Goal: Task Accomplishment & Management: Complete application form

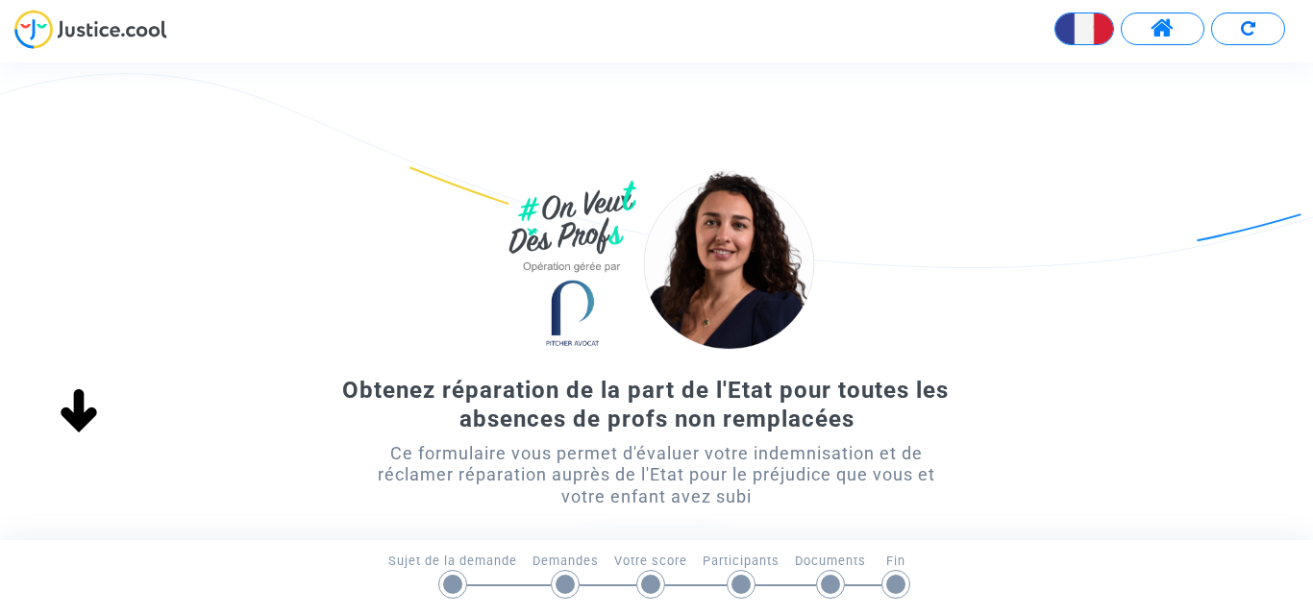
drag, startPoint x: 1187, startPoint y: 337, endPoint x: 1142, endPoint y: 342, distance: 45.4
click at [1185, 337] on div "Obtenez réparation de la part de l'Etat pour toutes les absences de profs non r…" at bounding box center [656, 403] width 1313 height 479
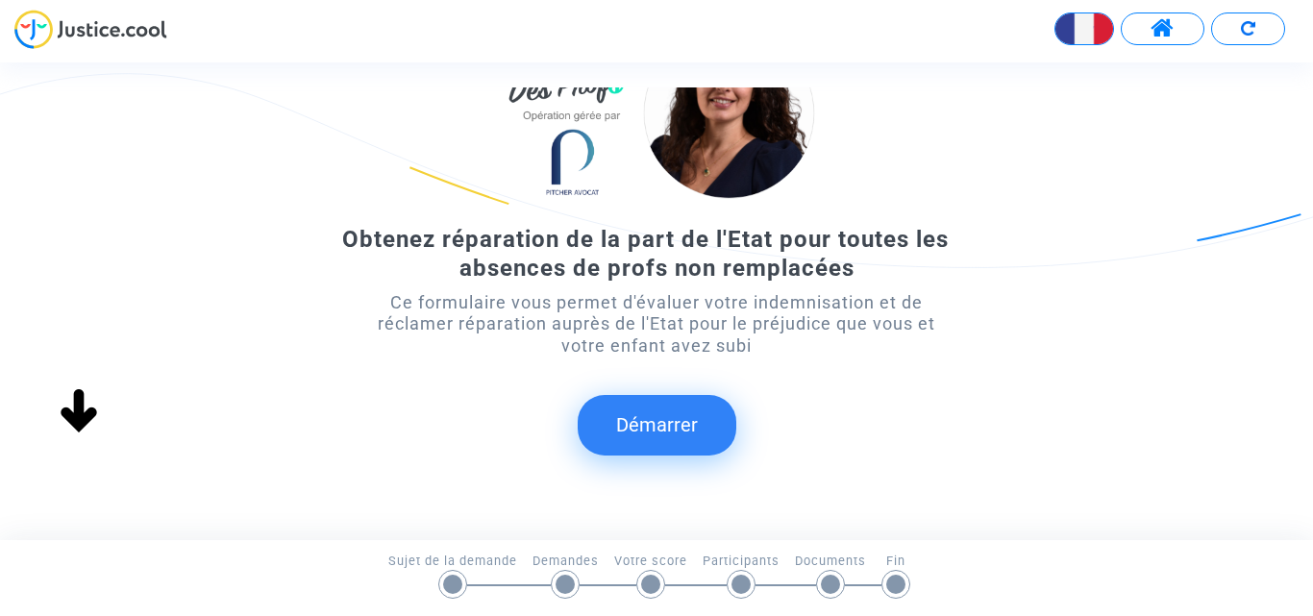
scroll to position [192, 0]
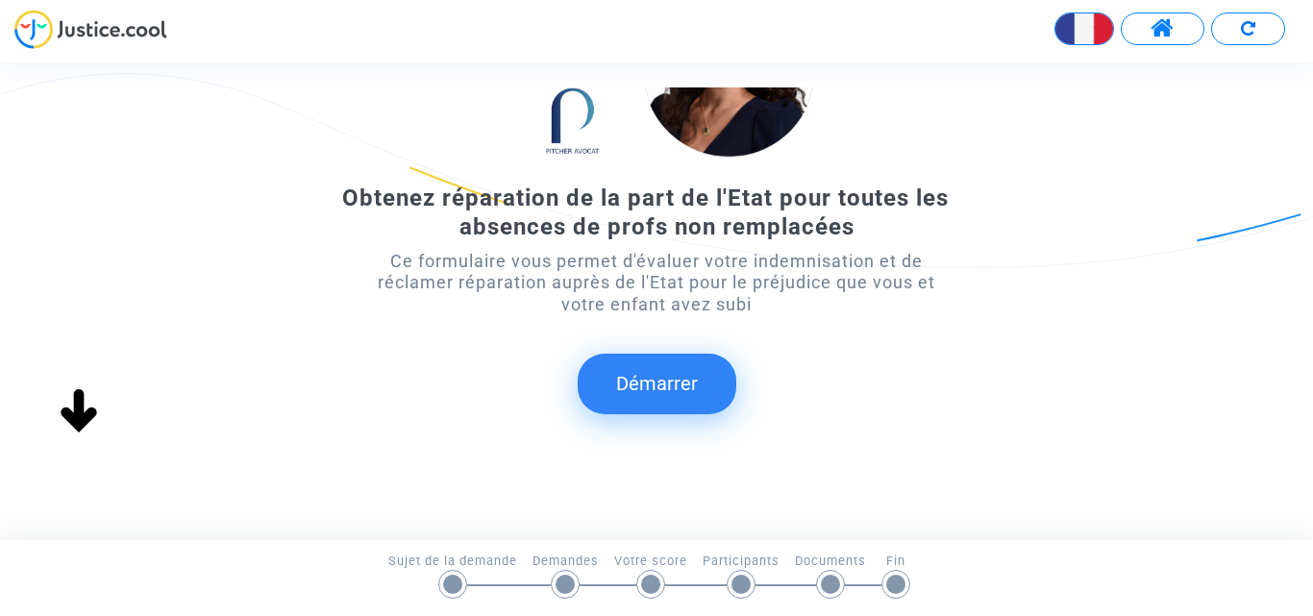
click at [660, 393] on button "Démarrer" at bounding box center [657, 384] width 159 height 60
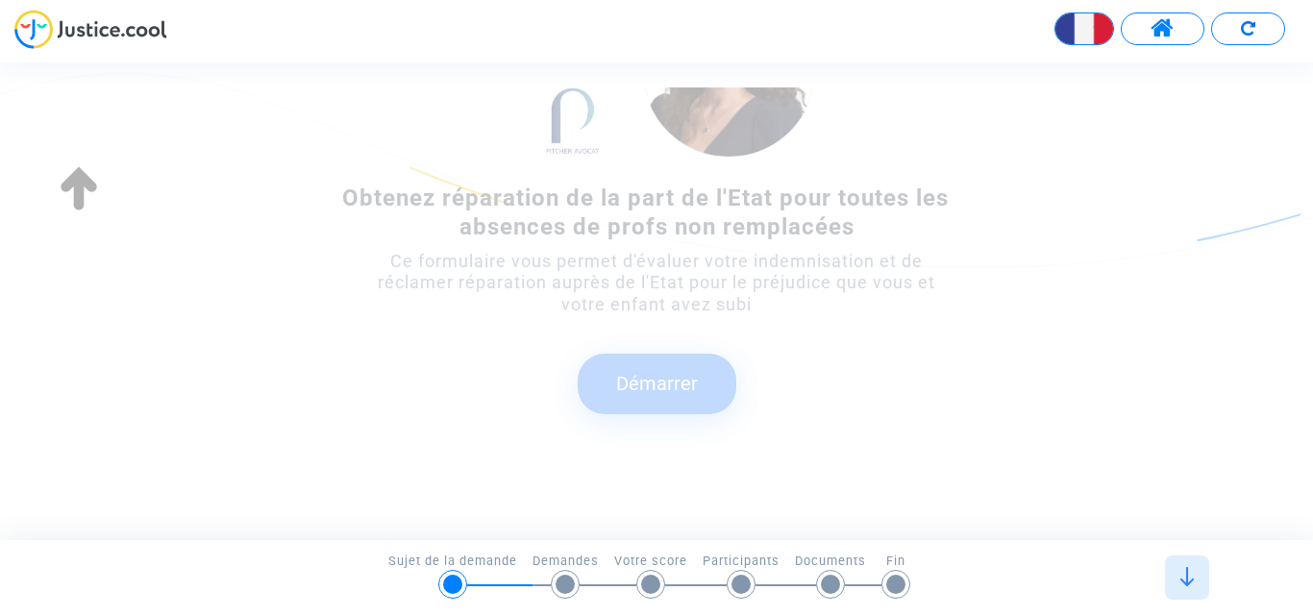
click at [660, 393] on button "Démarrer" at bounding box center [657, 384] width 159 height 60
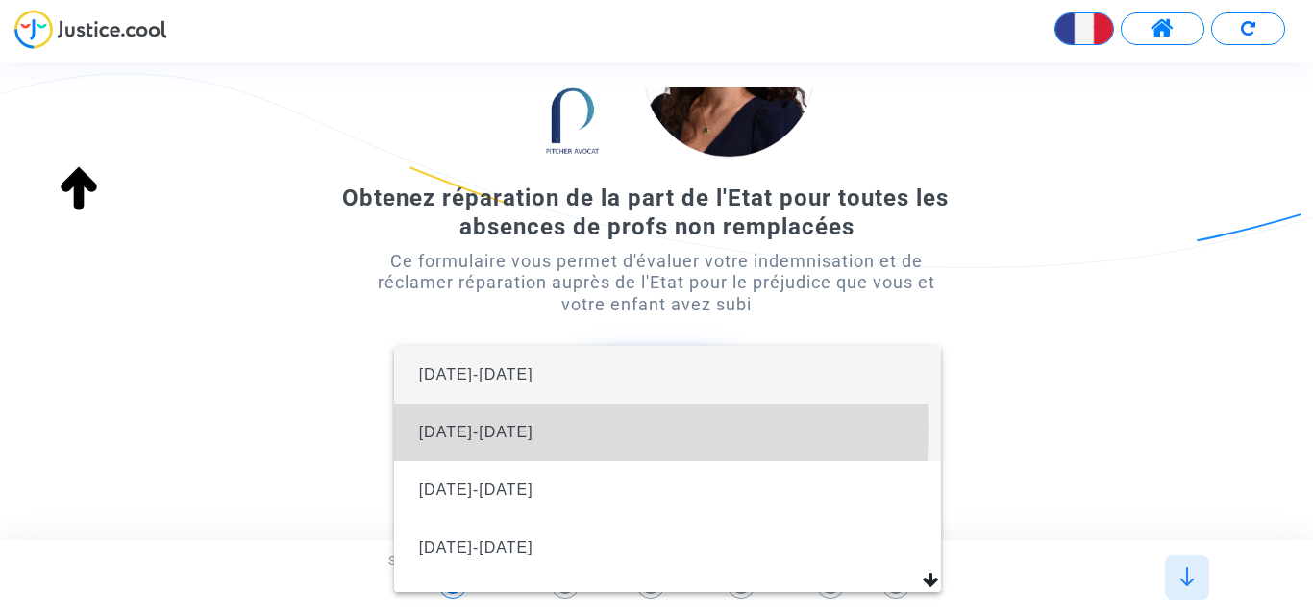
click at [491, 428] on span "[DATE]-[DATE]" at bounding box center [476, 432] width 114 height 16
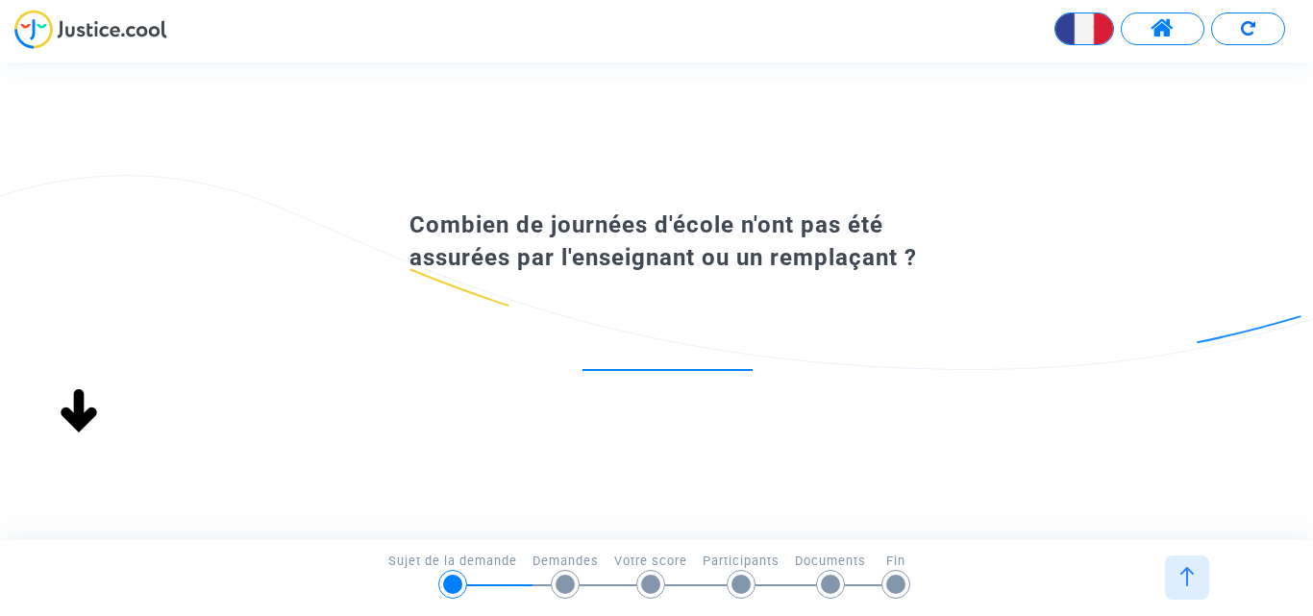
scroll to position [0, 0]
click at [686, 350] on input "number" at bounding box center [667, 350] width 170 height 26
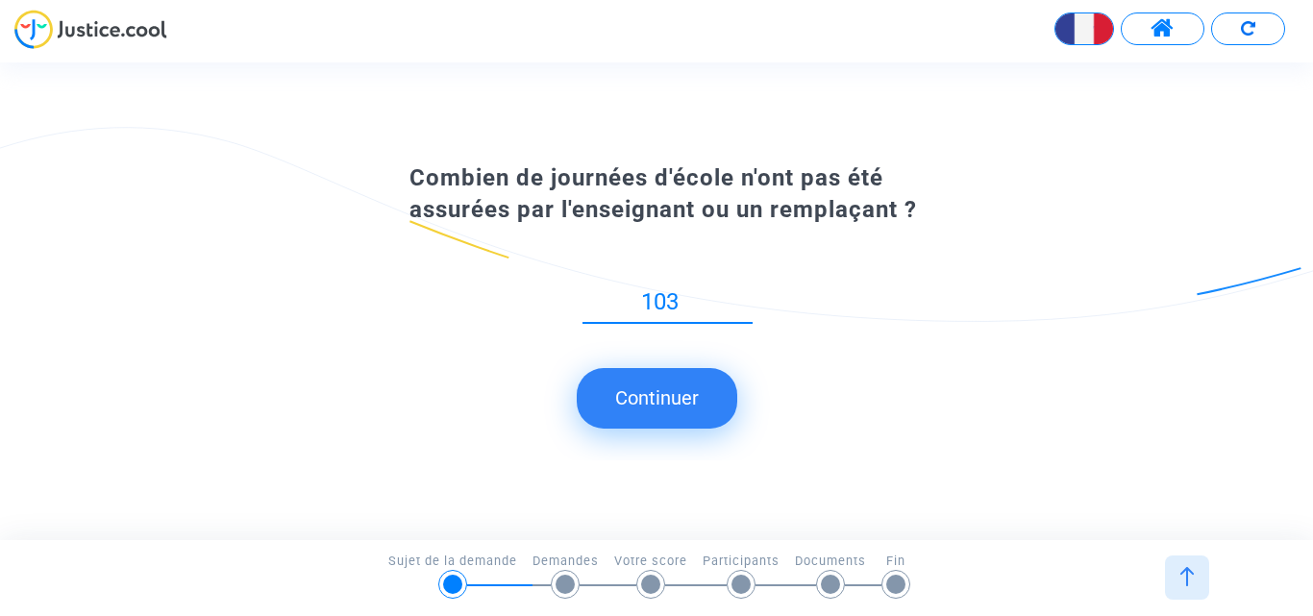
type input "103"
click at [666, 413] on button "Continuer" at bounding box center [657, 398] width 161 height 60
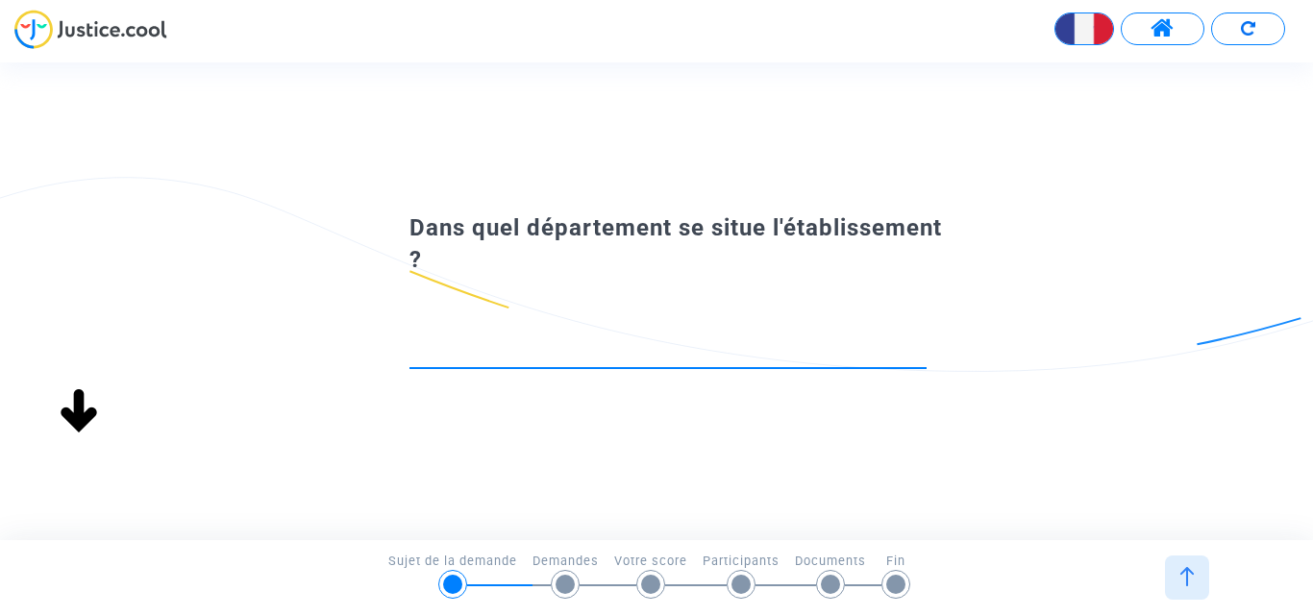
click at [635, 346] on input at bounding box center [667, 350] width 517 height 19
type input "E"
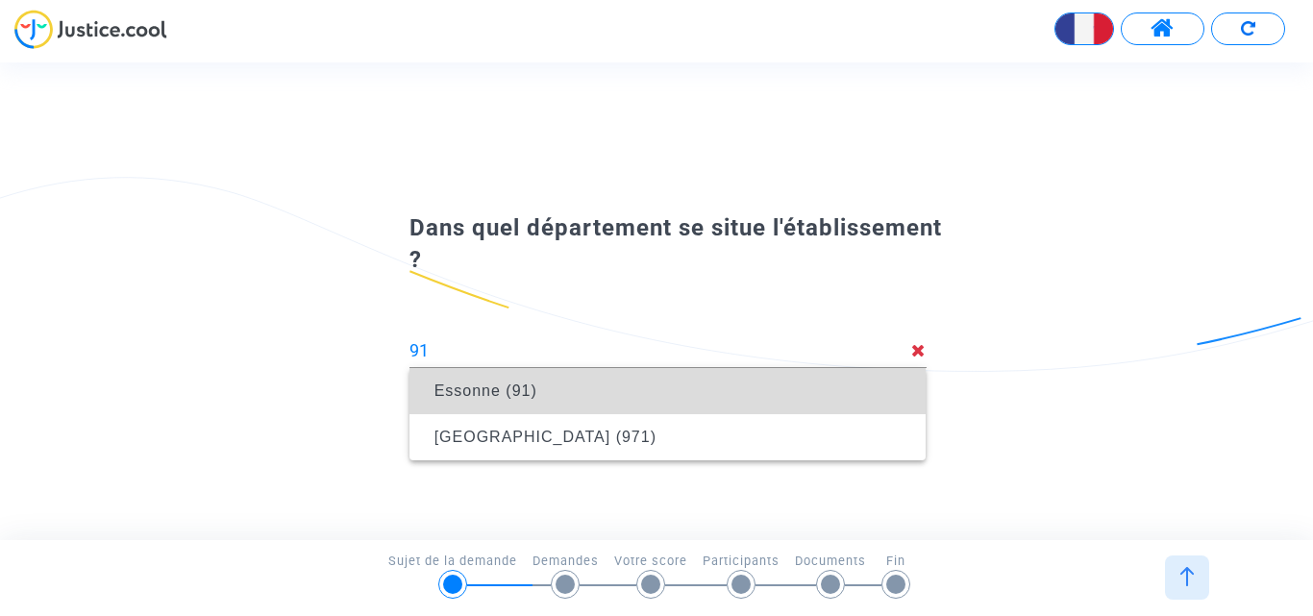
click at [468, 393] on span "Essonne (91)" at bounding box center [485, 391] width 103 height 16
type input "Essonne (91)"
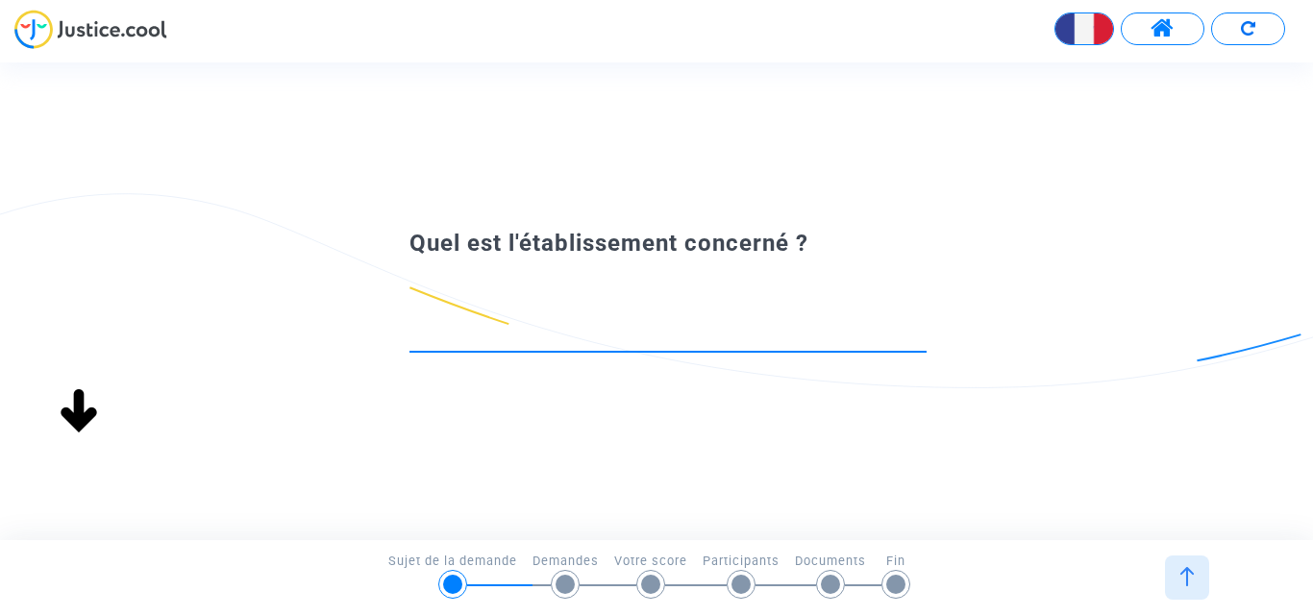
click at [636, 325] on input at bounding box center [667, 334] width 517 height 19
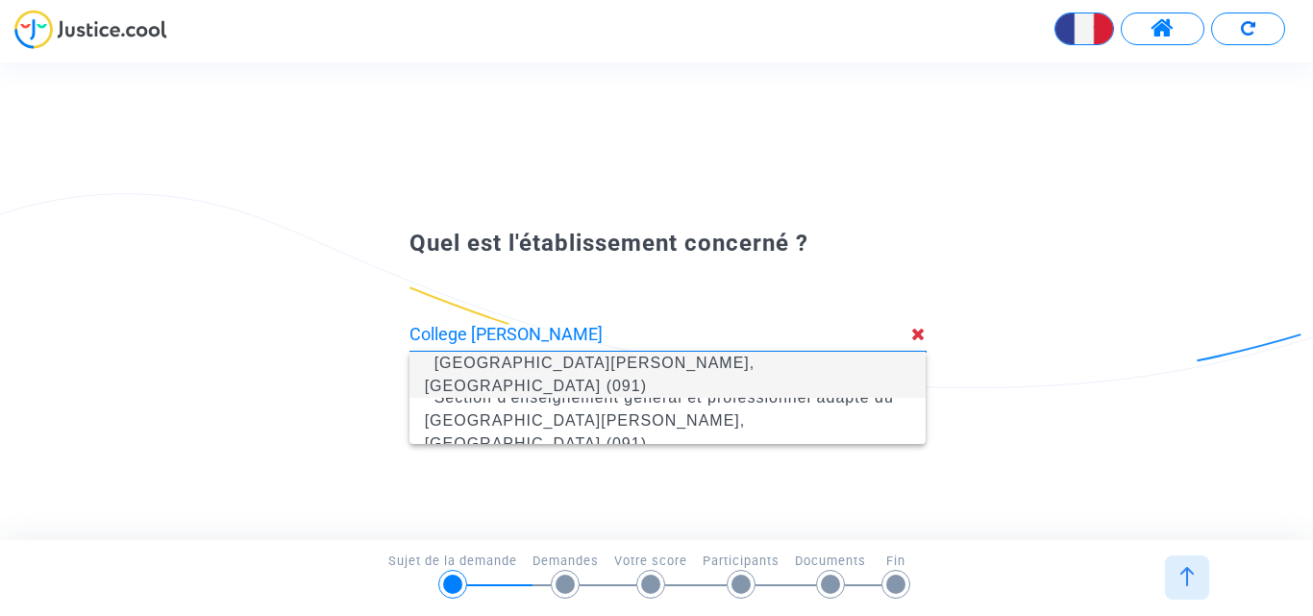
click at [626, 374] on span "[GEOGRAPHIC_DATA][PERSON_NAME], [GEOGRAPHIC_DATA] (091)" at bounding box center [590, 374] width 331 height 39
type input "[GEOGRAPHIC_DATA][PERSON_NAME], [GEOGRAPHIC_DATA] (091)"
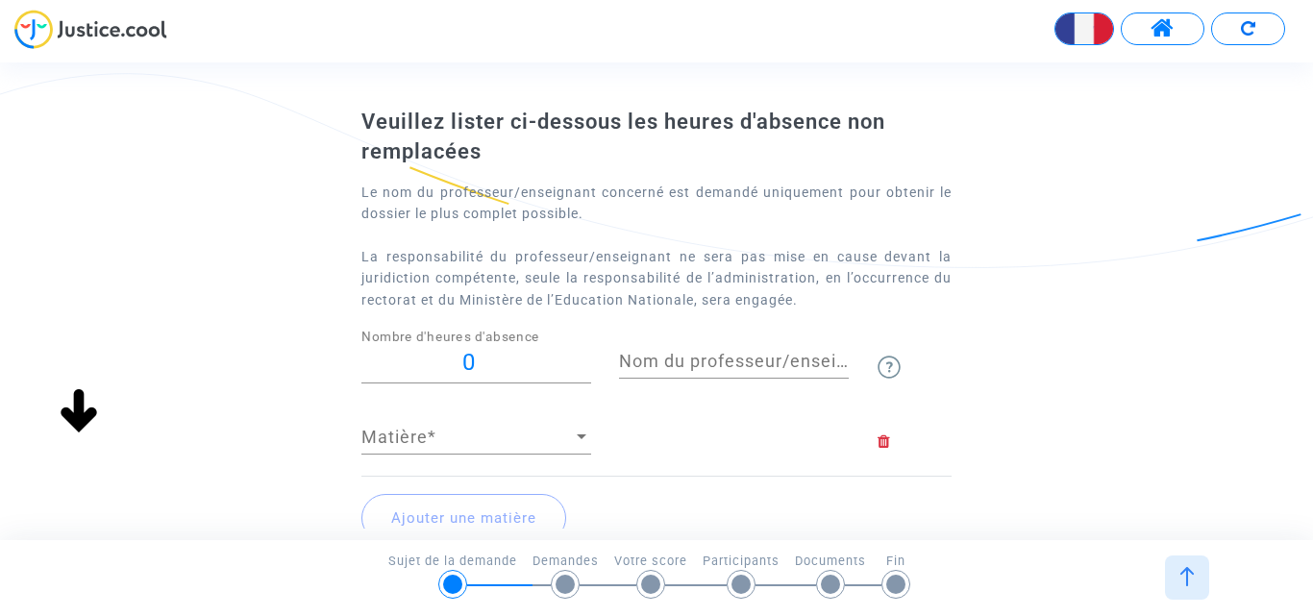
scroll to position [96, 0]
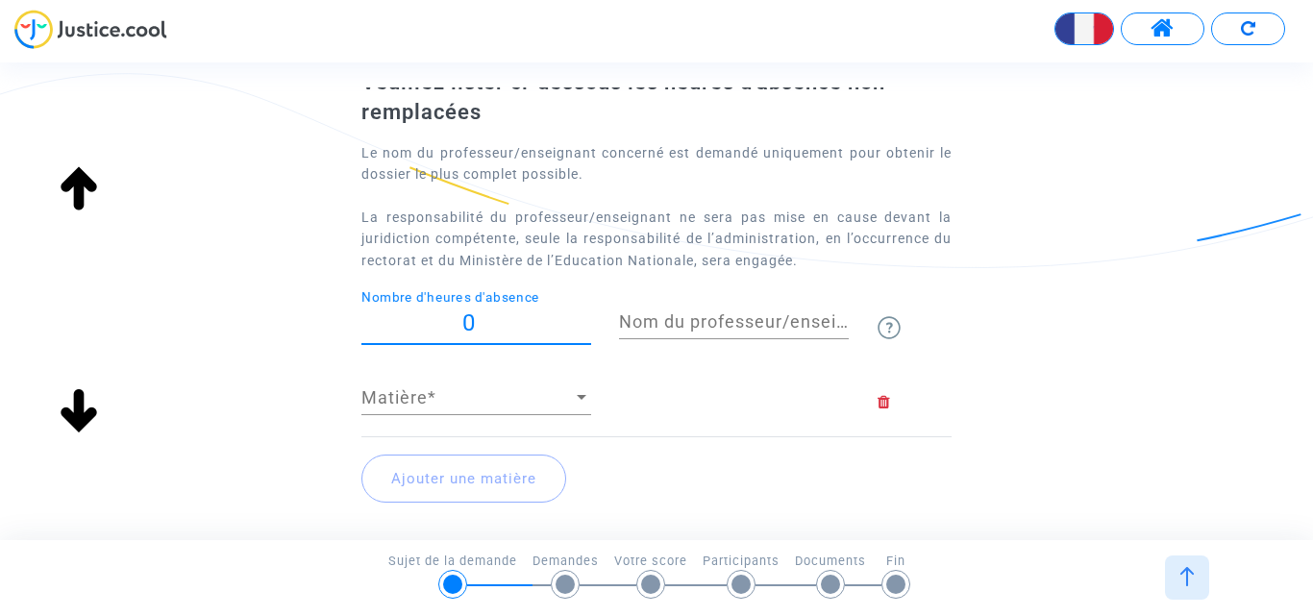
click at [468, 316] on input "0" at bounding box center [476, 323] width 230 height 26
click at [1133, 351] on div "[PERSON_NAME] ci-dessous les heures d'absence non remplacées Le nom du professe…" at bounding box center [656, 303] width 1313 height 471
click at [444, 325] on input "0" at bounding box center [476, 323] width 230 height 26
type input "52"
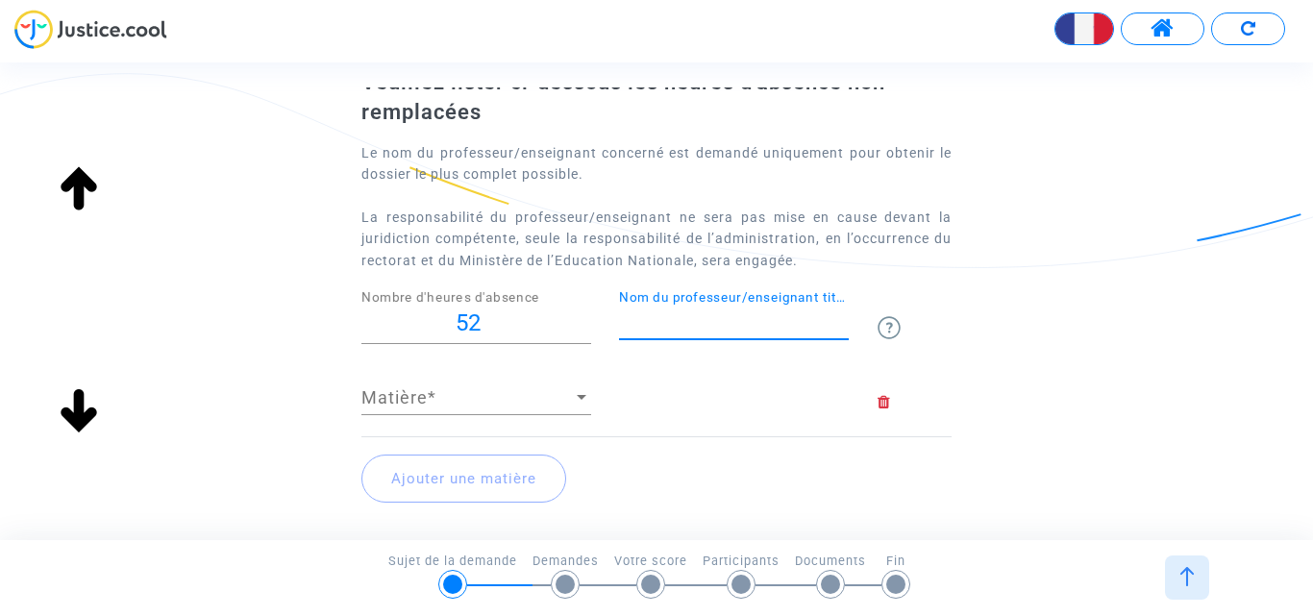
click at [723, 319] on input "Nom du professeur/enseignant titulaire" at bounding box center [734, 321] width 230 height 19
type input "Mr [PERSON_NAME]"
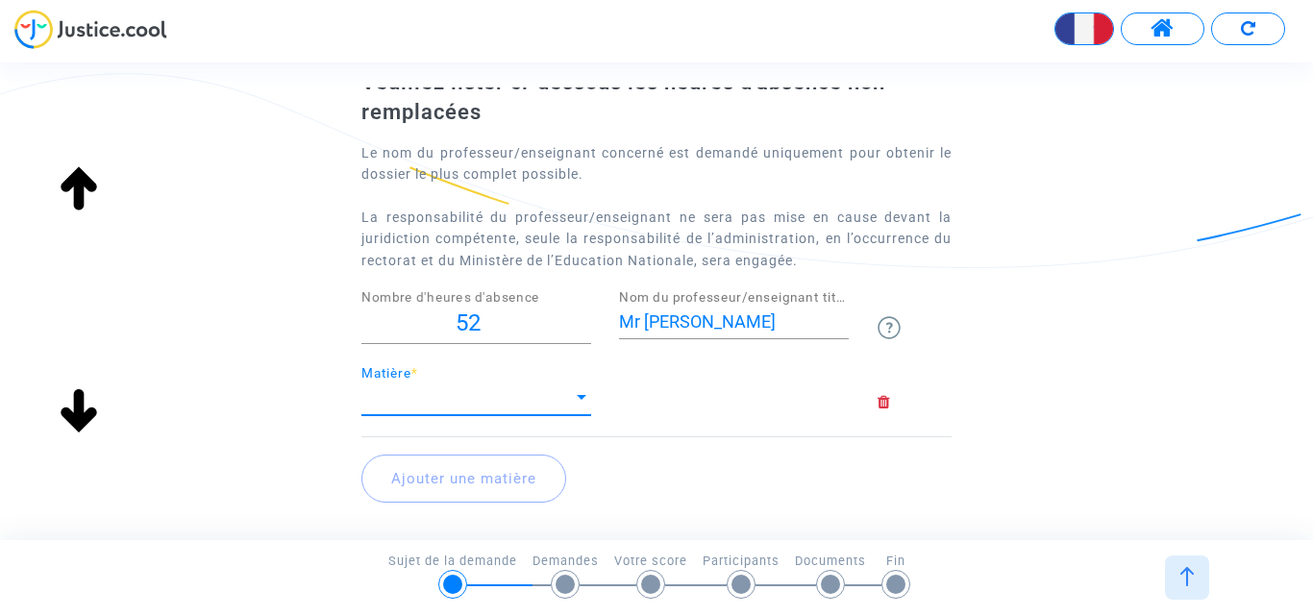
click at [468, 389] on span "Matière" at bounding box center [467, 397] width 212 height 19
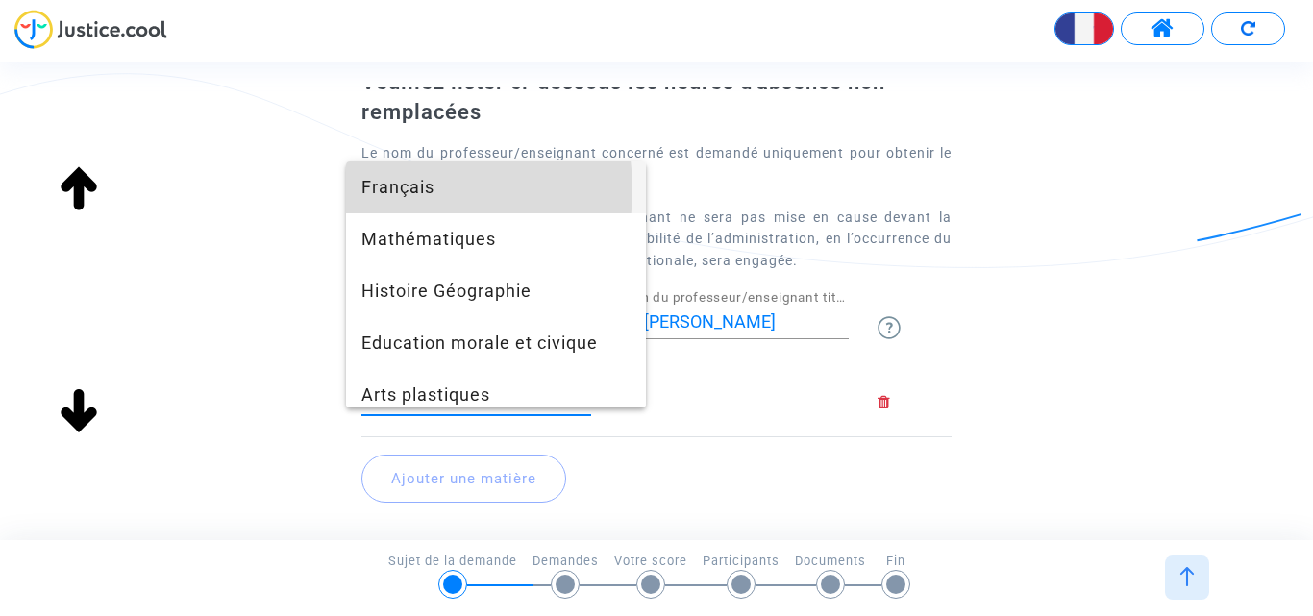
click at [406, 189] on span "Français" at bounding box center [495, 187] width 269 height 52
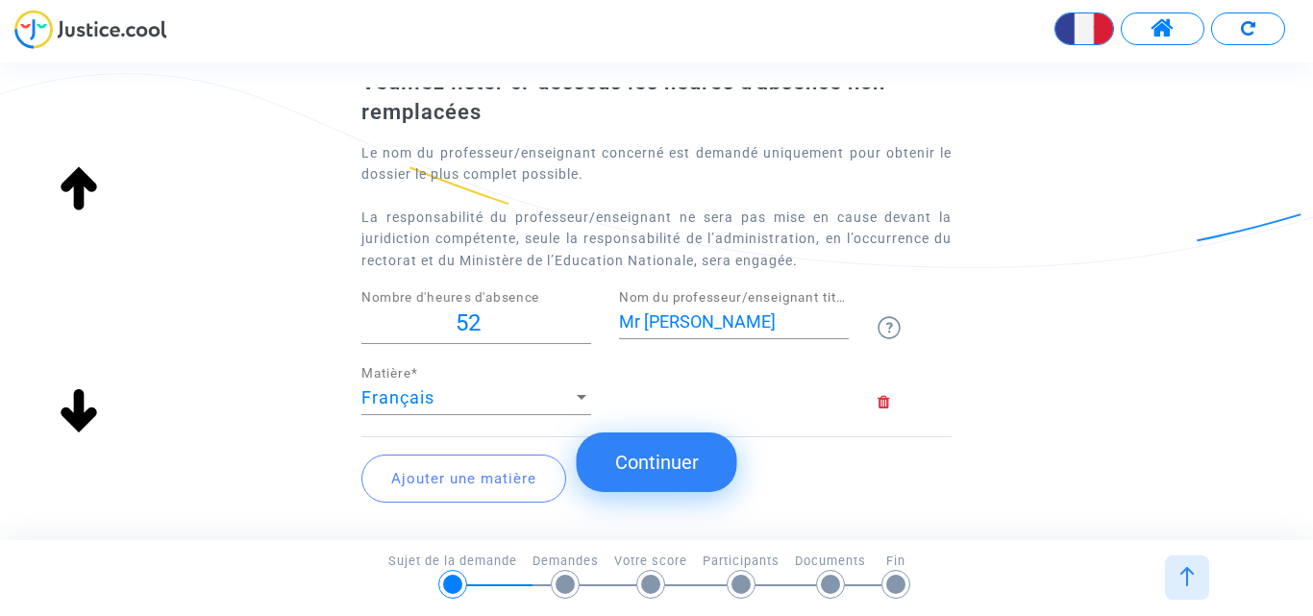
click at [492, 482] on button "Ajouter une matière" at bounding box center [463, 479] width 205 height 48
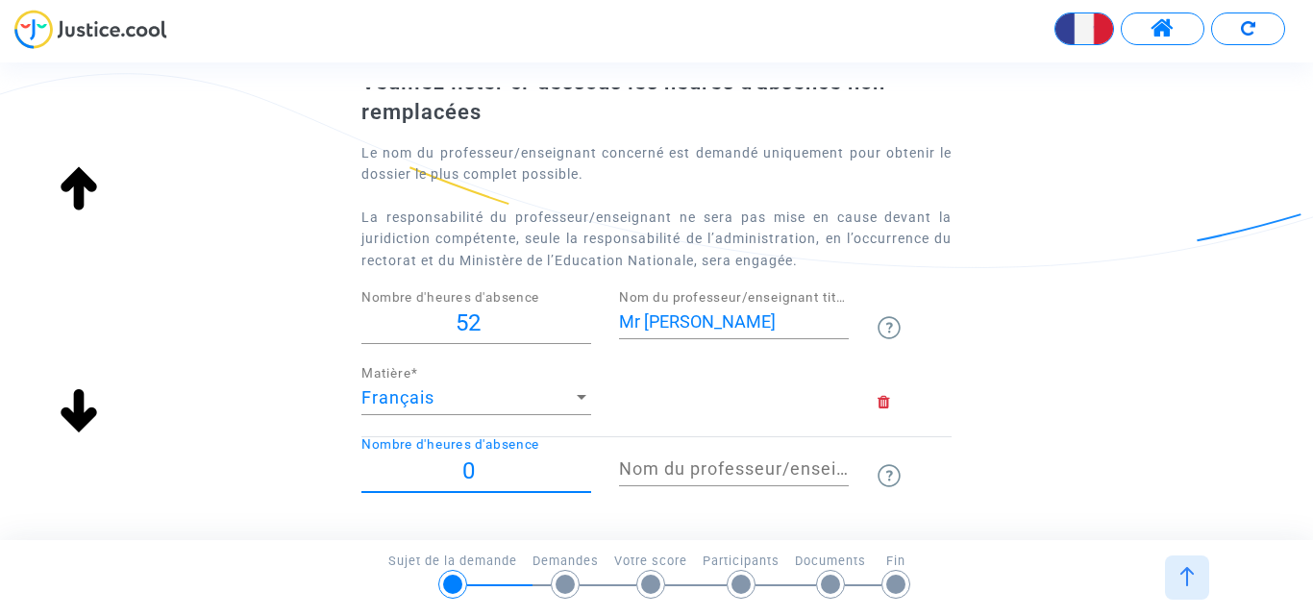
click at [457, 470] on input "0" at bounding box center [476, 471] width 230 height 26
type input "51"
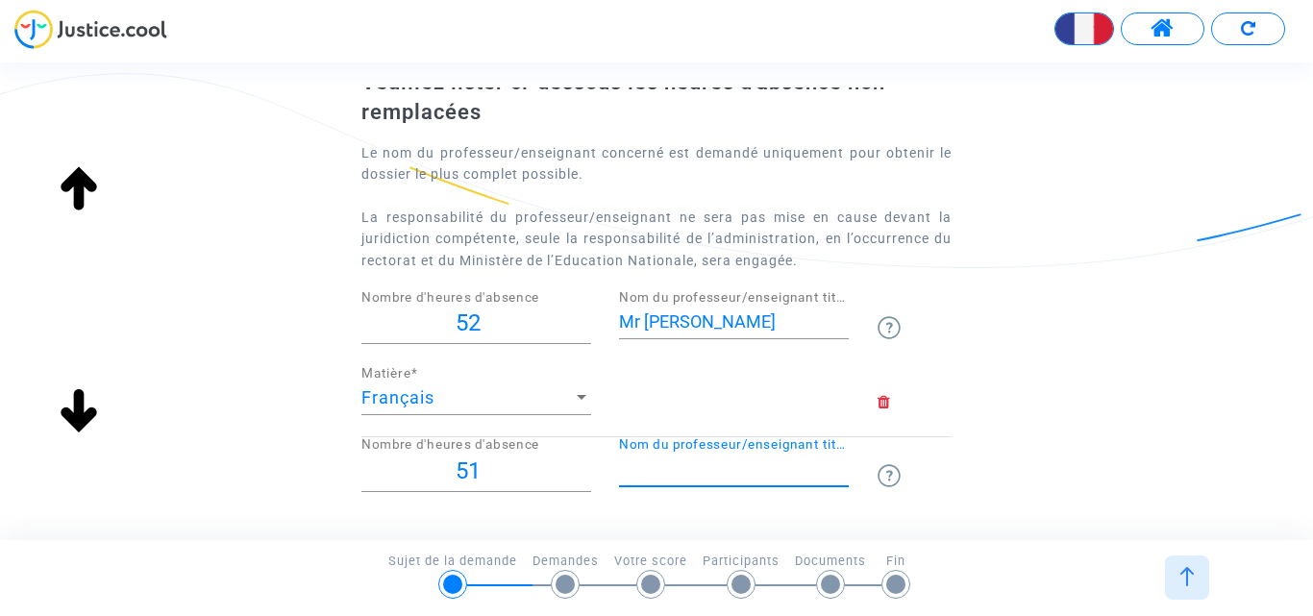
click at [709, 475] on input "Nom du professeur/enseignant titulaire" at bounding box center [734, 468] width 230 height 19
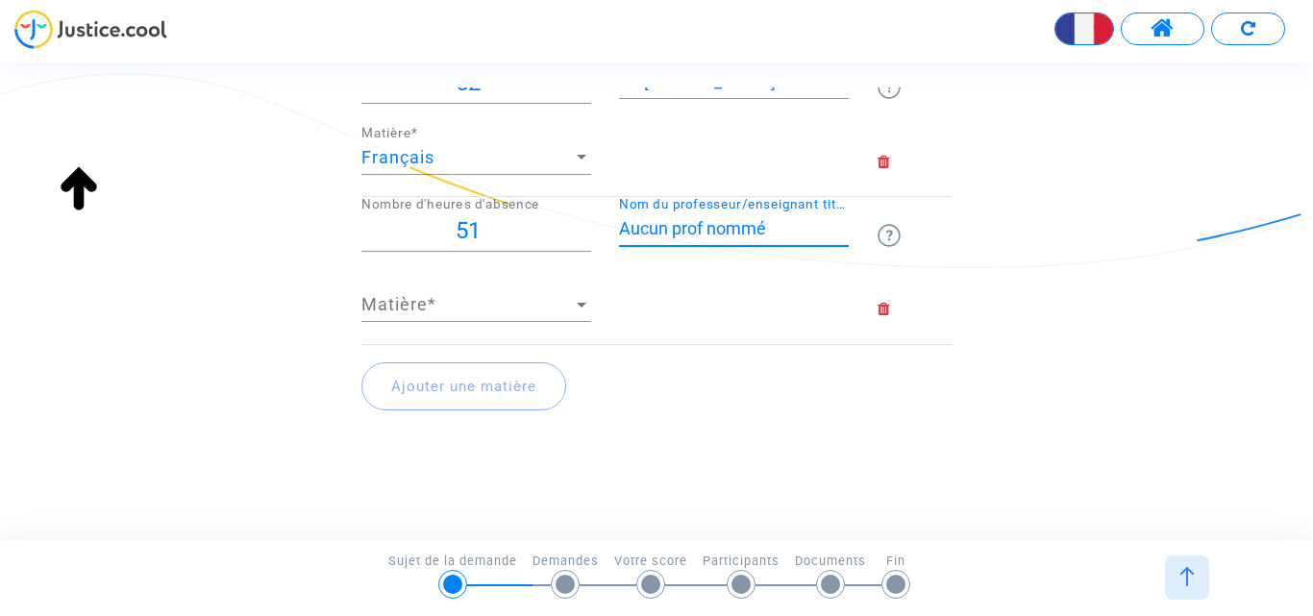
scroll to position [351, 0]
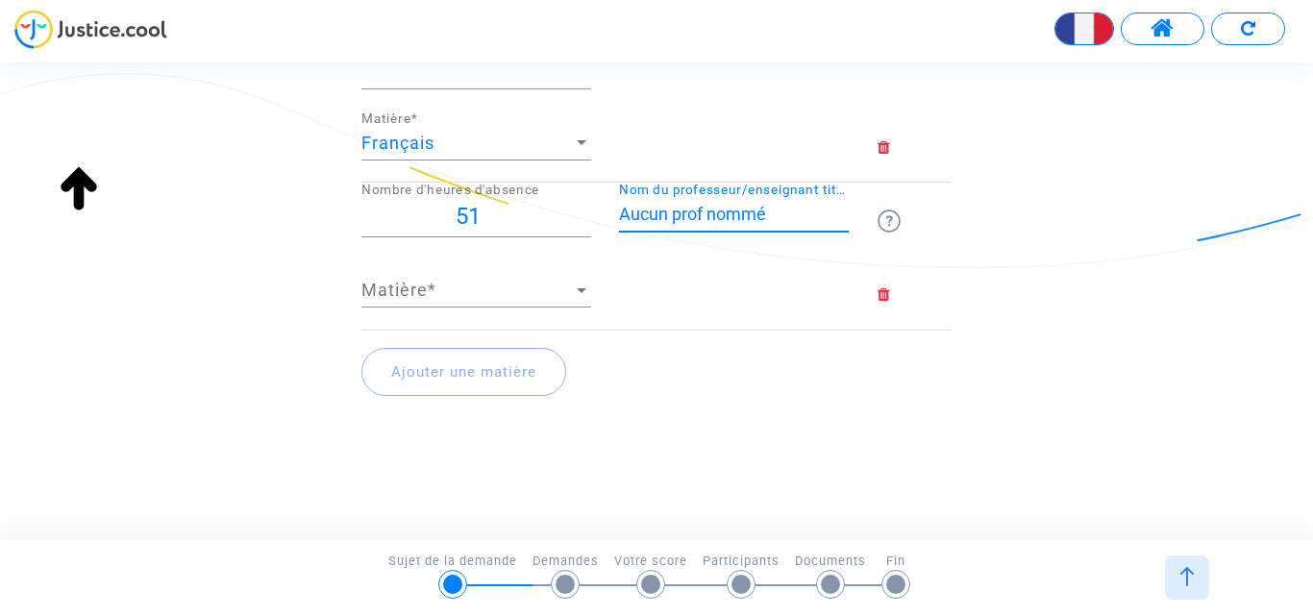
type input "Aucun prof nommé"
click at [454, 301] on div "Matière Matière *" at bounding box center [476, 283] width 230 height 49
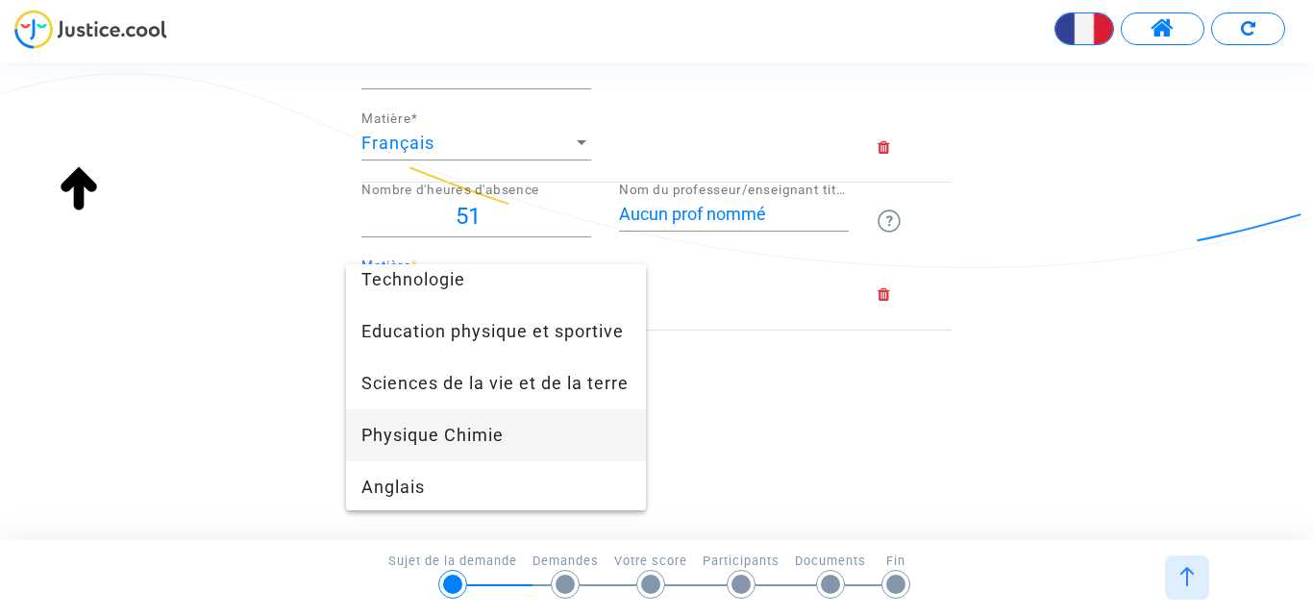
scroll to position [288, 0]
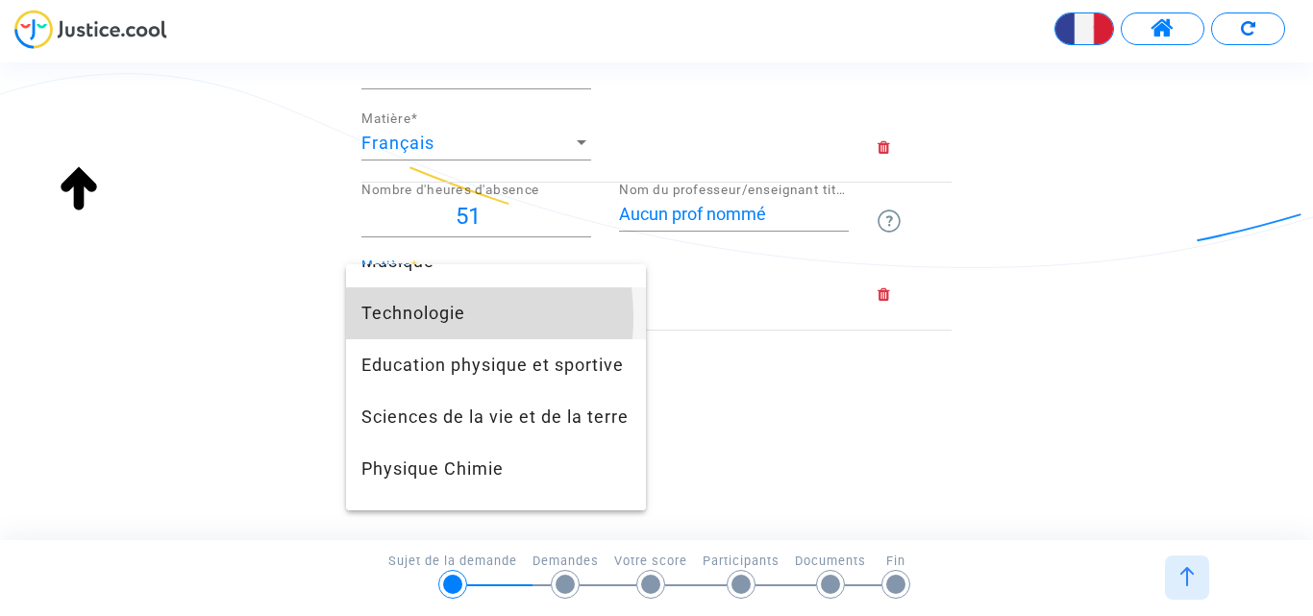
click at [402, 318] on span "Technologie" at bounding box center [495, 313] width 269 height 52
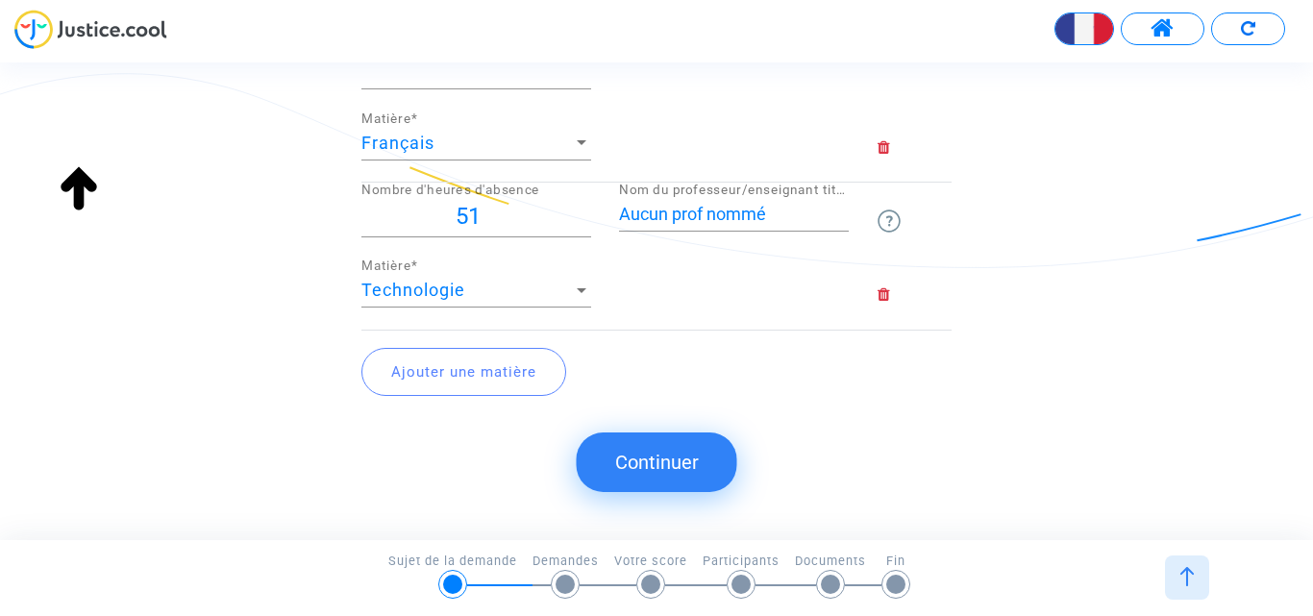
click at [665, 459] on button "Continuer" at bounding box center [657, 462] width 161 height 60
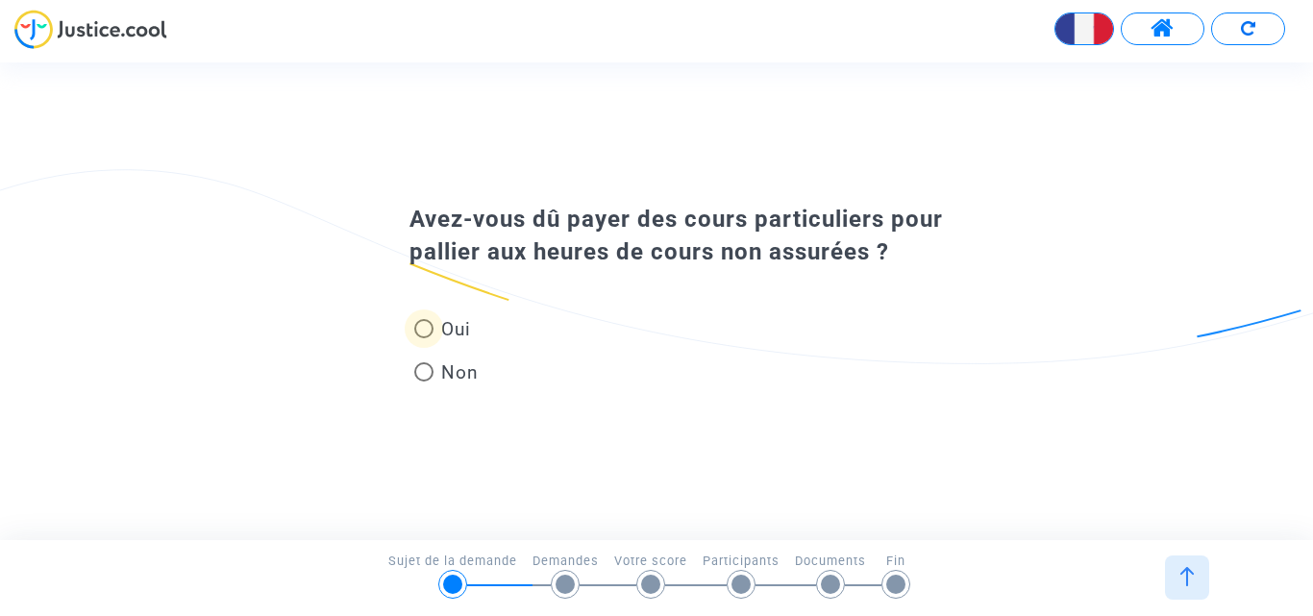
click at [431, 327] on span at bounding box center [423, 328] width 19 height 19
click at [424, 338] on input "Oui" at bounding box center [423, 338] width 1 height 1
radio input "true"
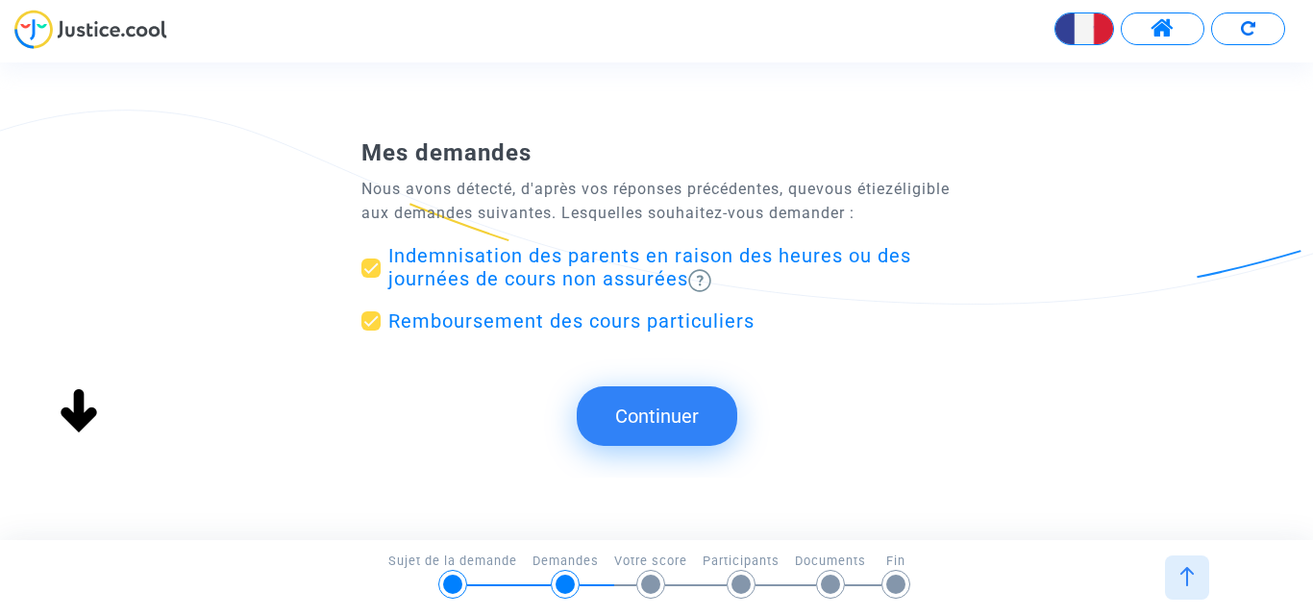
scroll to position [0, 0]
click at [657, 413] on button "Continuer" at bounding box center [657, 416] width 161 height 60
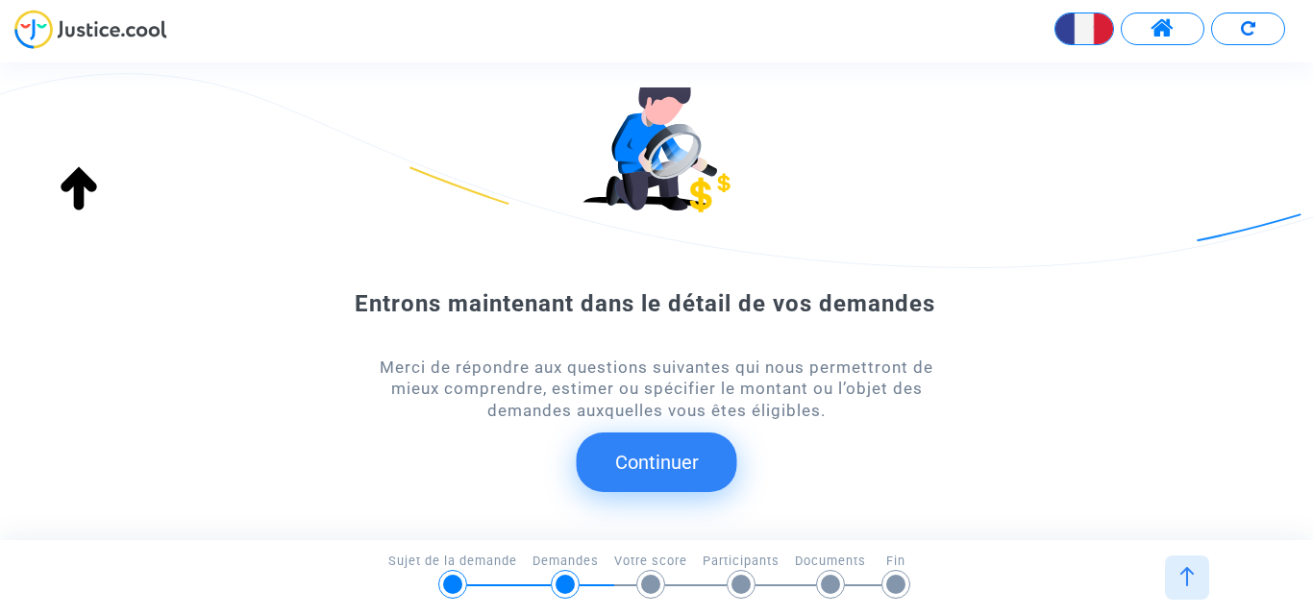
scroll to position [142, 0]
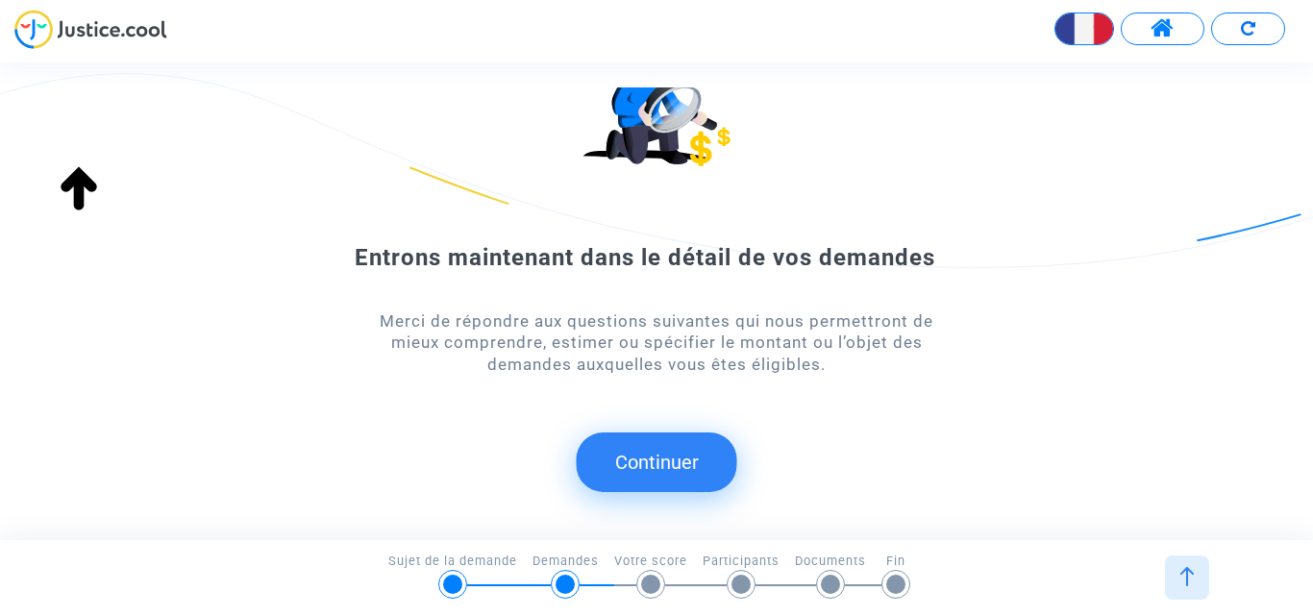
click at [643, 465] on button "Continuer" at bounding box center [657, 462] width 161 height 60
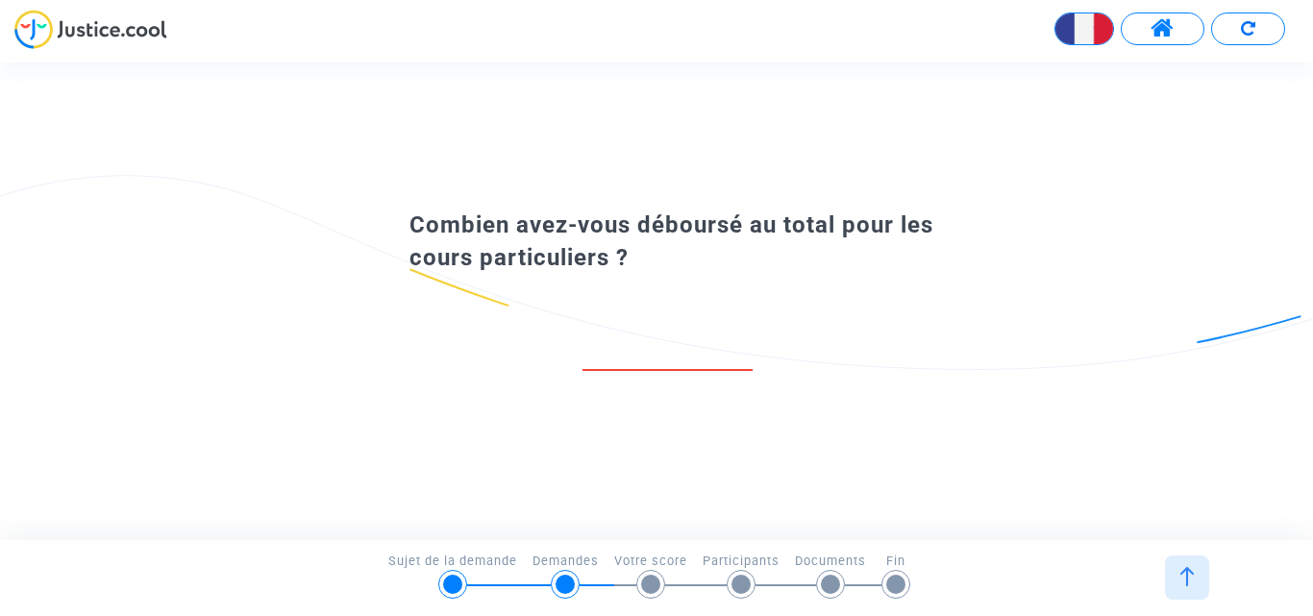
click at [626, 361] on input "number" at bounding box center [667, 350] width 170 height 26
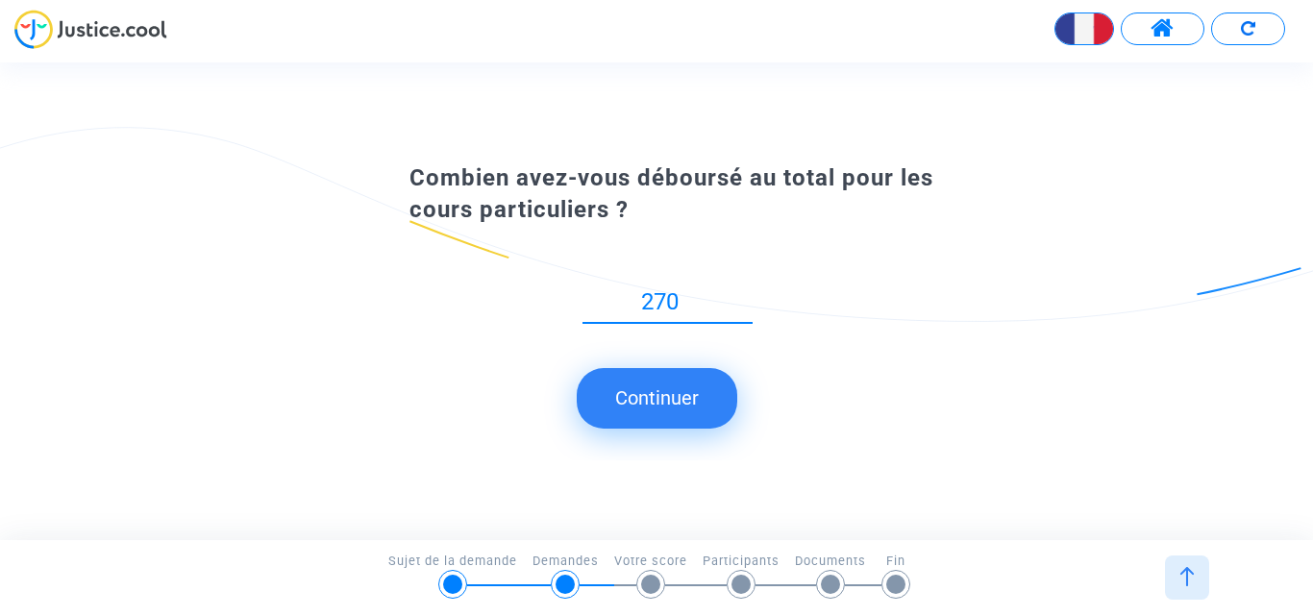
type input "270"
click at [648, 394] on button "Continuer" at bounding box center [657, 398] width 161 height 60
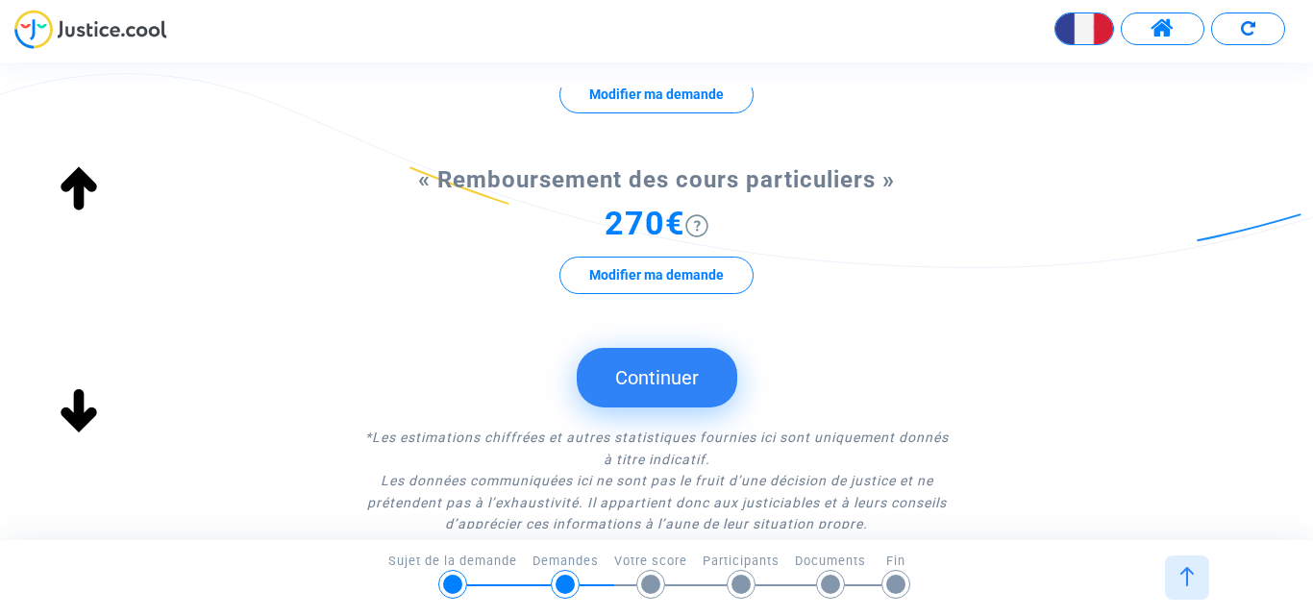
scroll to position [384, 0]
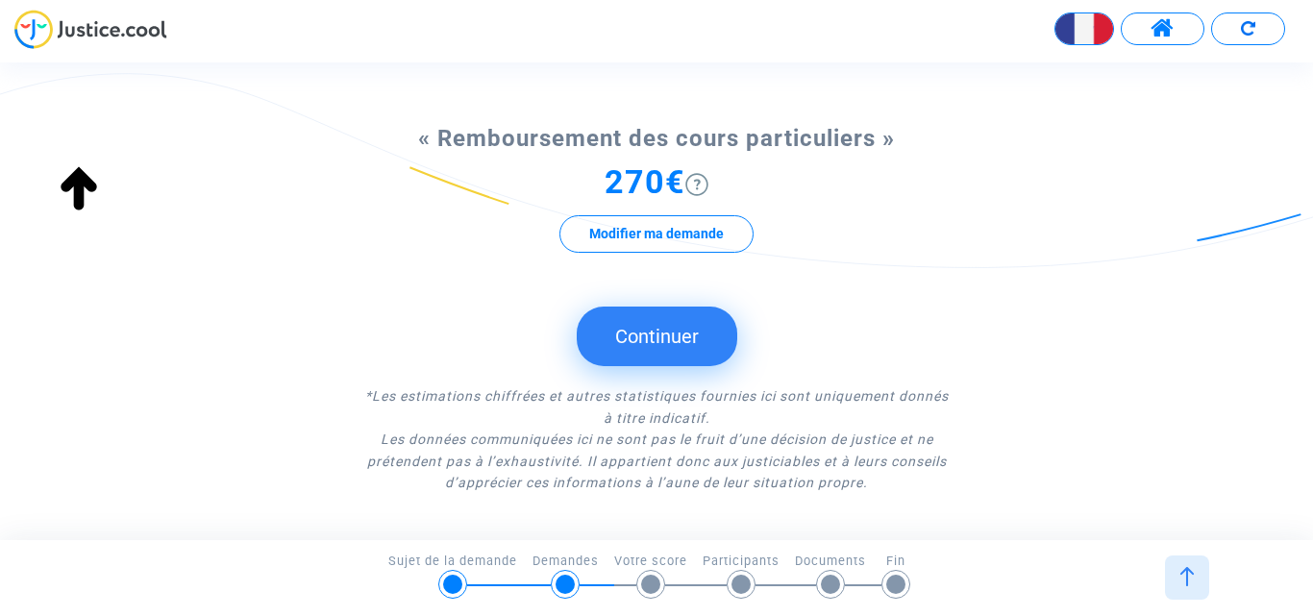
click at [663, 345] on button "Continuer" at bounding box center [657, 337] width 161 height 60
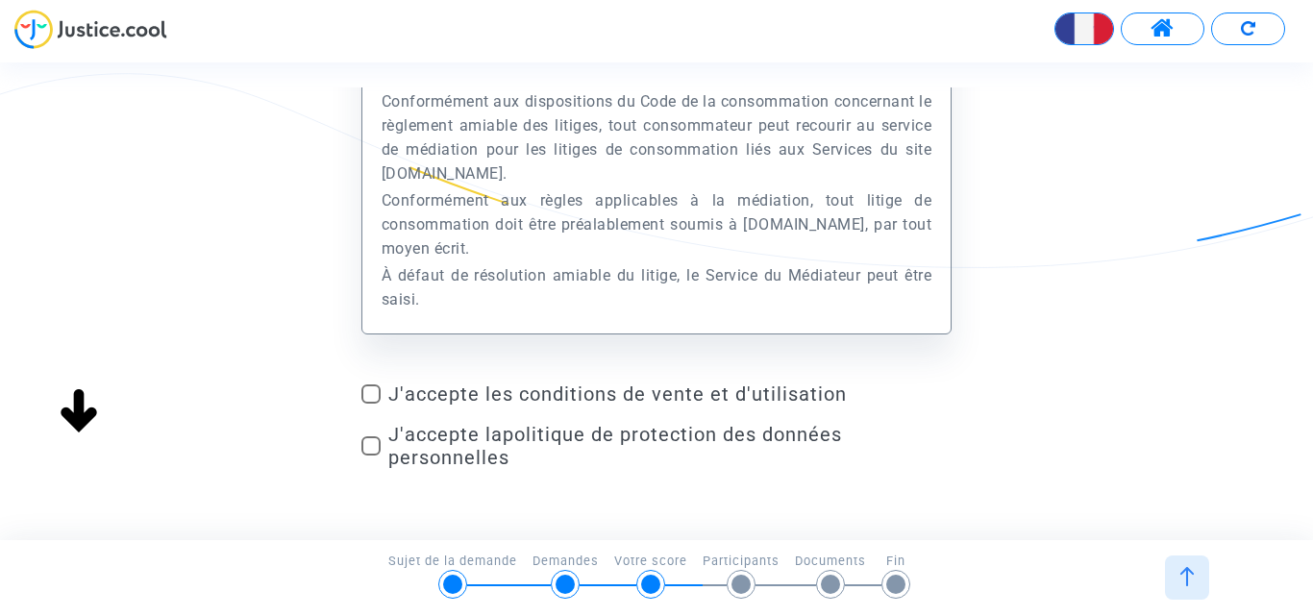
scroll to position [230, 0]
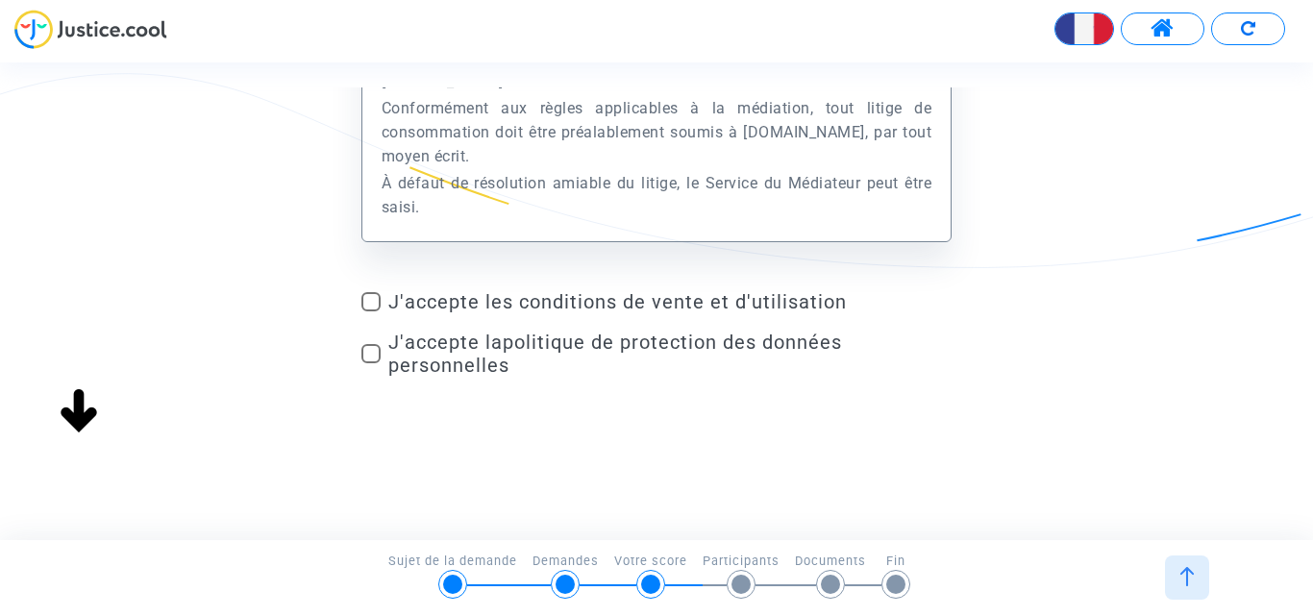
click at [383, 300] on label "J'accepte les conditions de vente et d'utilisation" at bounding box center [656, 301] width 591 height 23
click at [371, 311] on input "J'accepte les conditions de vente et d'utilisation" at bounding box center [370, 311] width 1 height 1
checkbox input "true"
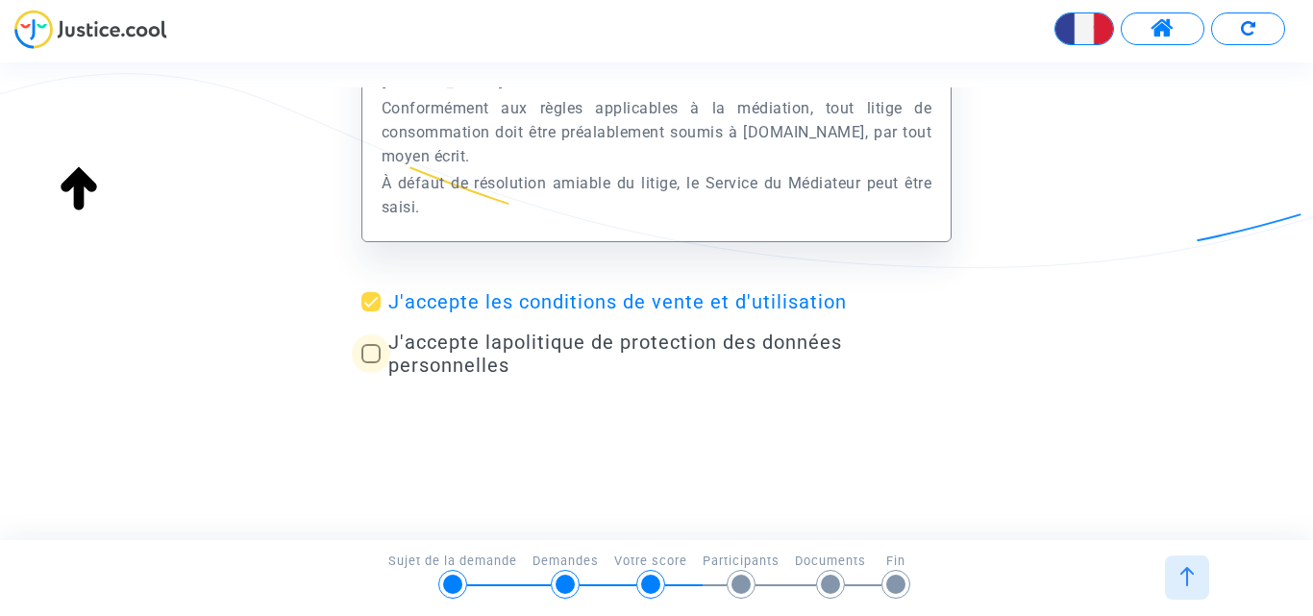
click at [369, 352] on span at bounding box center [370, 353] width 19 height 19
click at [370, 363] on input "J'accepte la politique de protection des données personnelles" at bounding box center [370, 363] width 1 height 1
checkbox input "true"
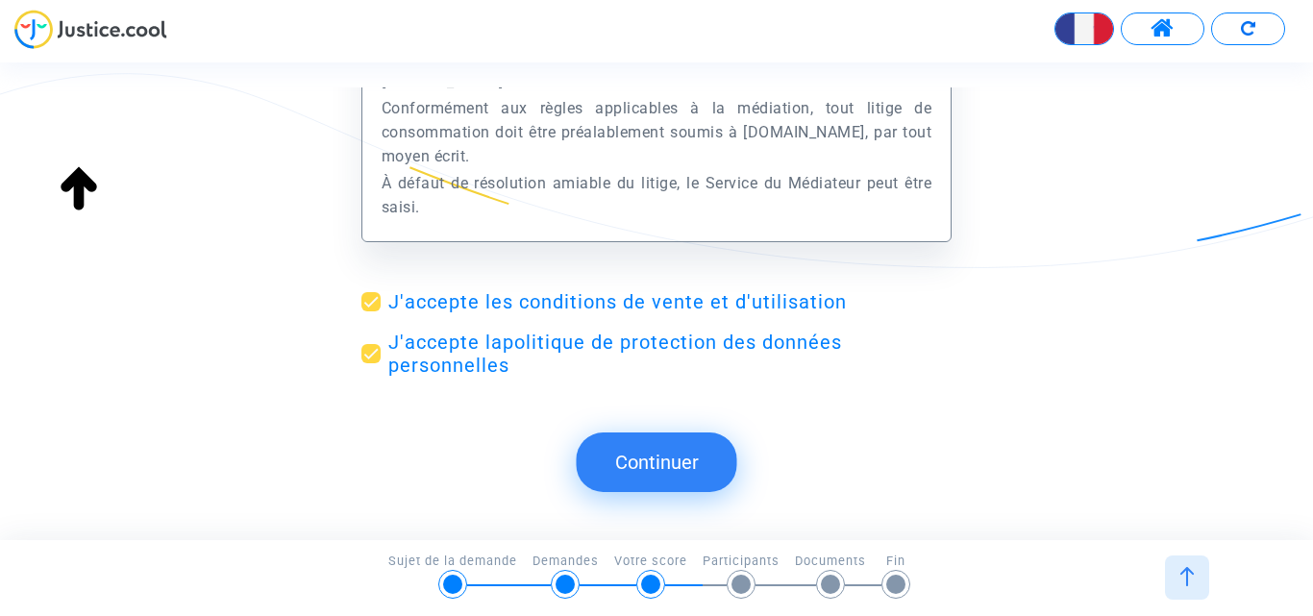
click at [660, 462] on button "Continuer" at bounding box center [657, 462] width 161 height 60
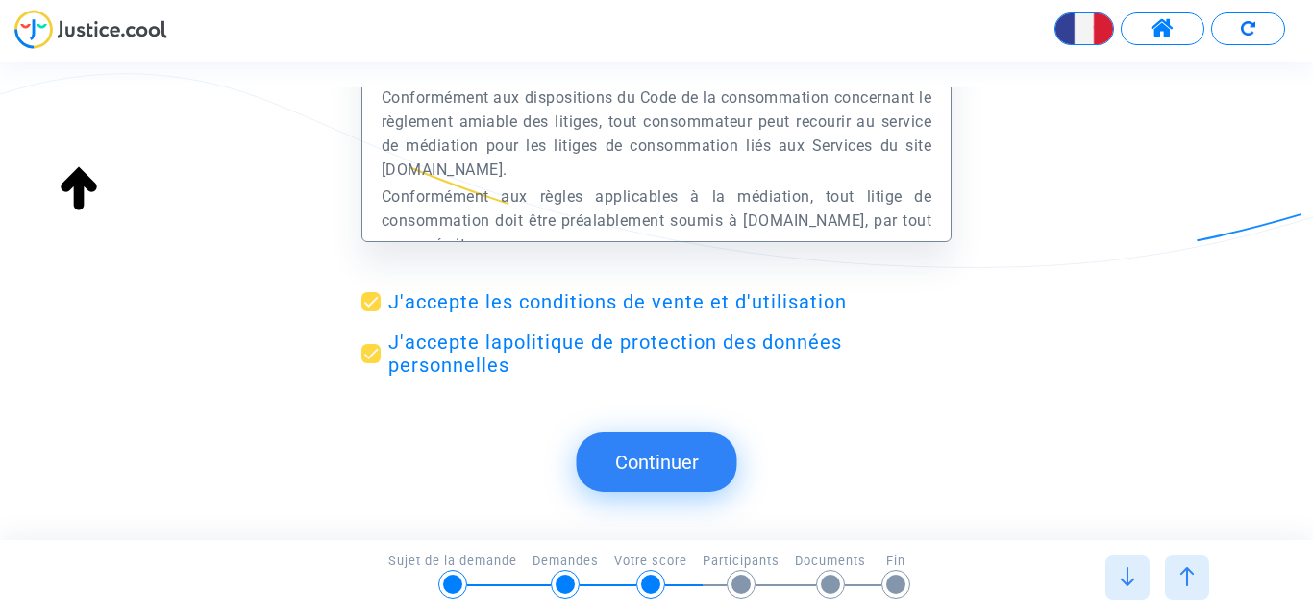
click at [653, 475] on button "Continuer" at bounding box center [657, 462] width 161 height 60
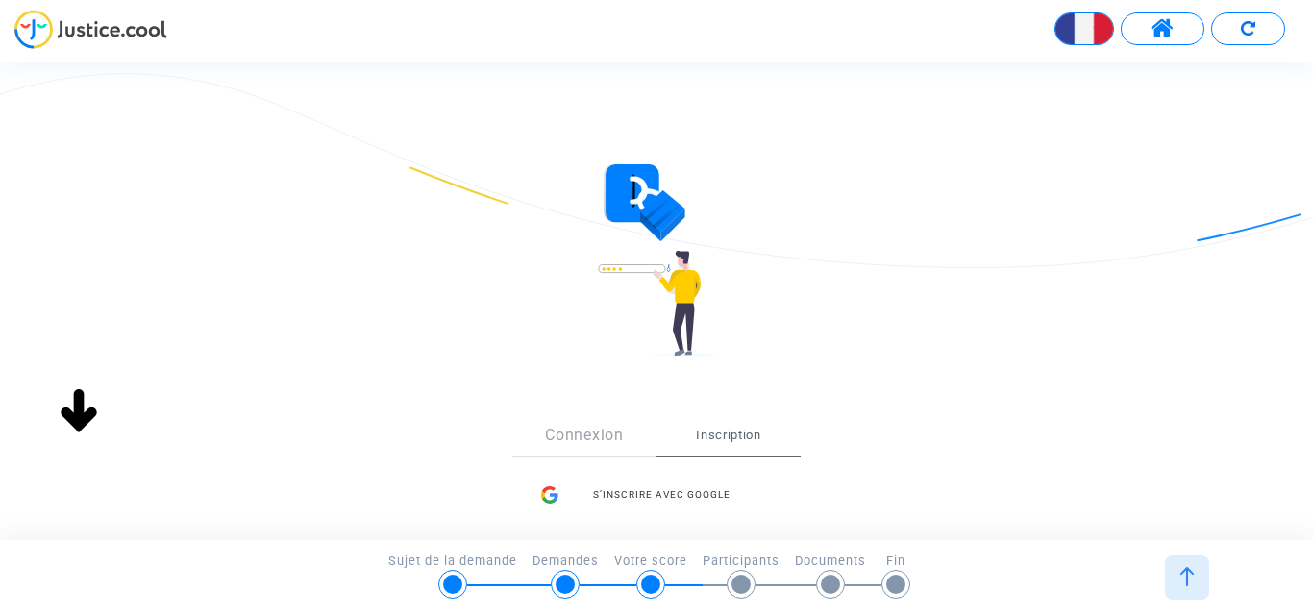
click at [758, 433] on span "Inscription" at bounding box center [728, 435] width 144 height 42
click at [740, 439] on span "Inscription" at bounding box center [728, 435] width 144 height 42
click at [726, 433] on span "Inscription" at bounding box center [728, 435] width 144 height 42
click at [577, 431] on link "Connexion" at bounding box center [584, 435] width 144 height 42
click at [602, 489] on div "Se connecter avec Google" at bounding box center [656, 495] width 250 height 38
